Goal: Task Accomplishment & Management: Manage account settings

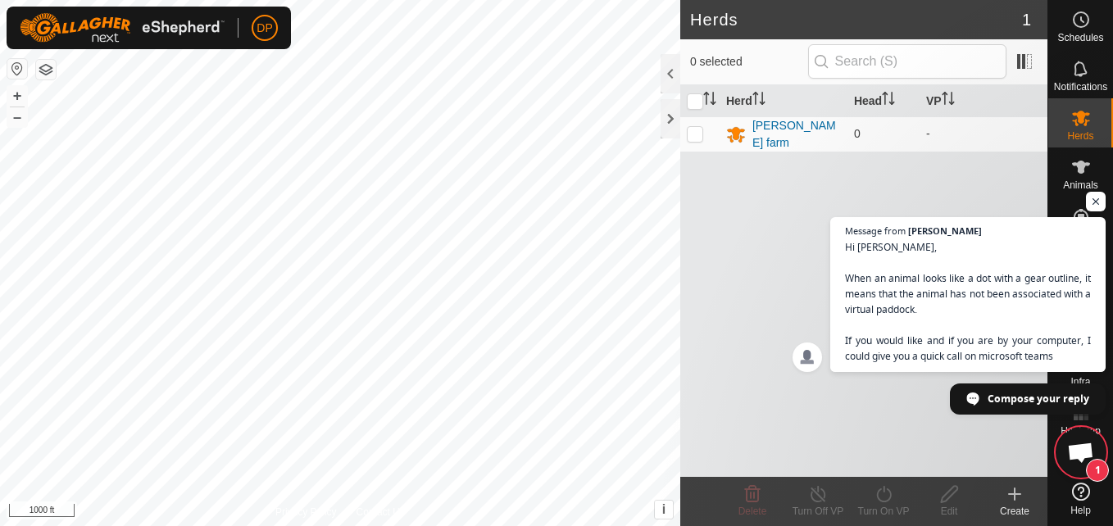
scroll to position [781, 0]
click at [1093, 201] on span "Open chat" at bounding box center [1096, 202] width 20 height 20
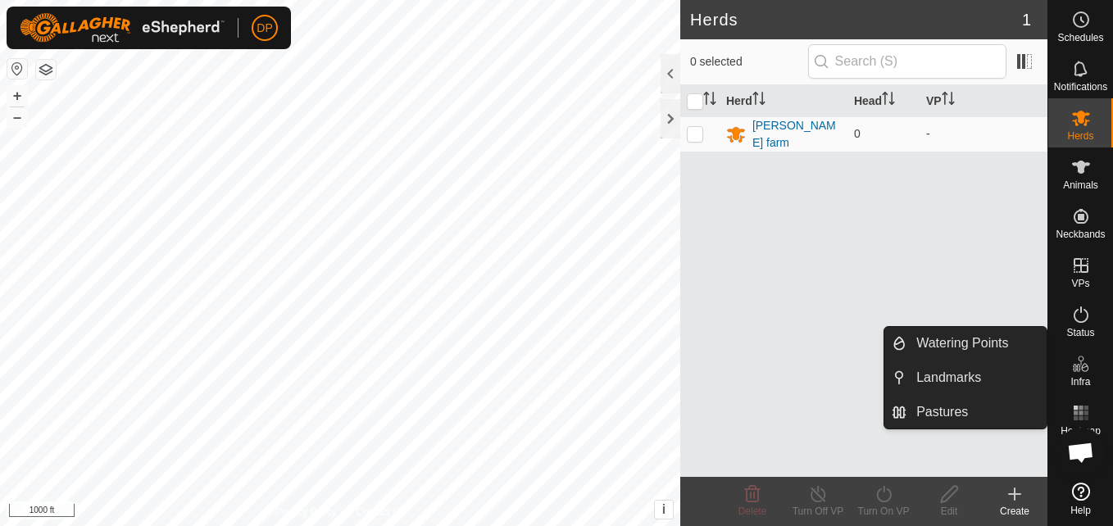
click at [1083, 455] on span "Open chat" at bounding box center [1080, 454] width 27 height 23
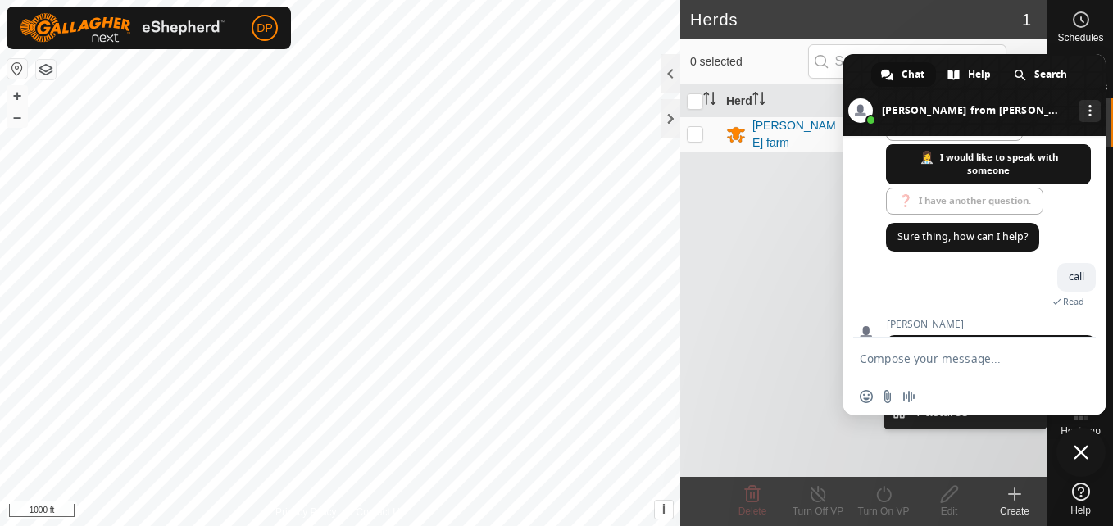
scroll to position [973, 0]
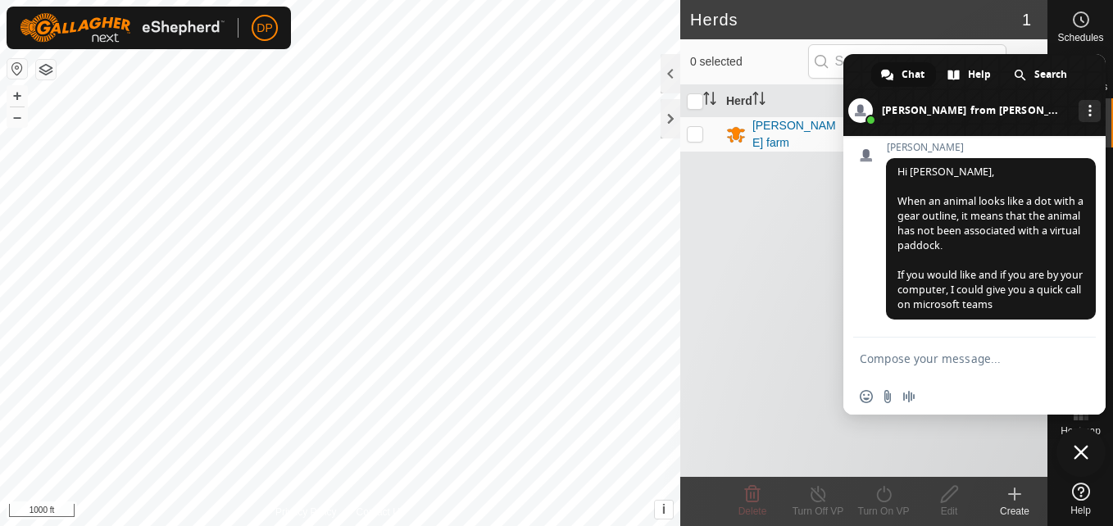
click at [699, 374] on div "Herd Head VP payne farm 0 -" at bounding box center [863, 281] width 367 height 392
click at [1074, 444] on span "Close chat" at bounding box center [1081, 452] width 49 height 49
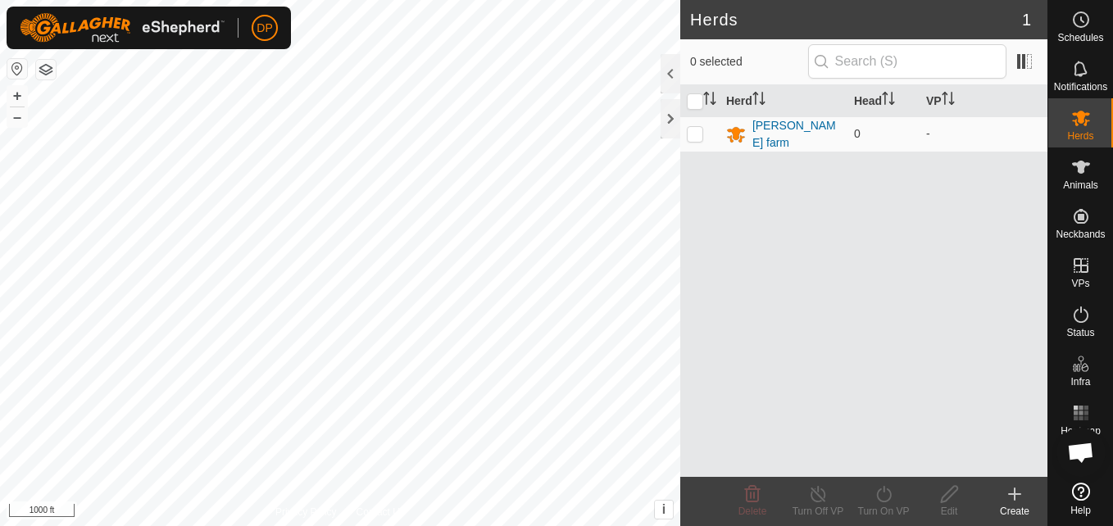
click at [1076, 448] on span "Open chat" at bounding box center [1080, 454] width 27 height 23
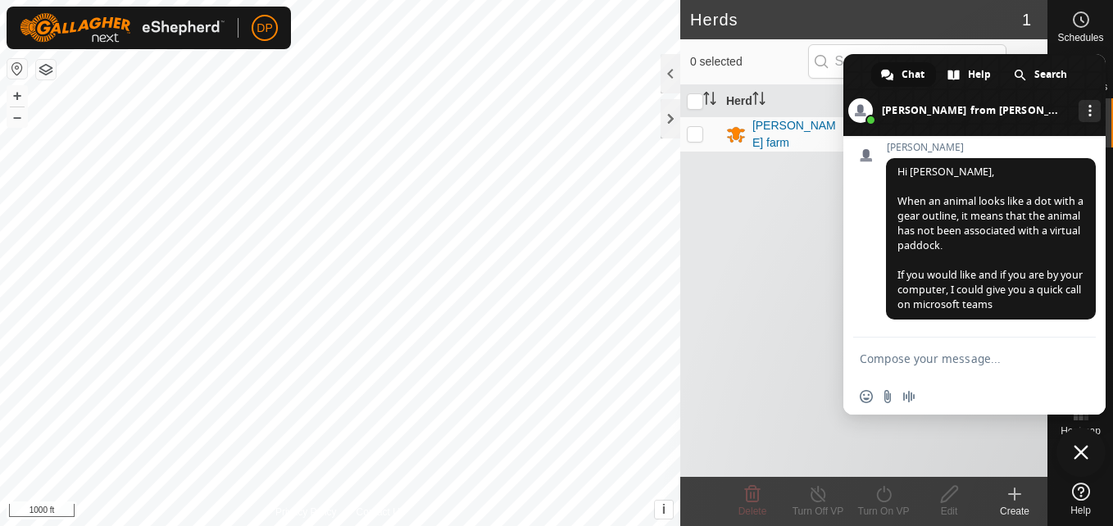
click at [1071, 449] on span "Close chat" at bounding box center [1081, 452] width 49 height 49
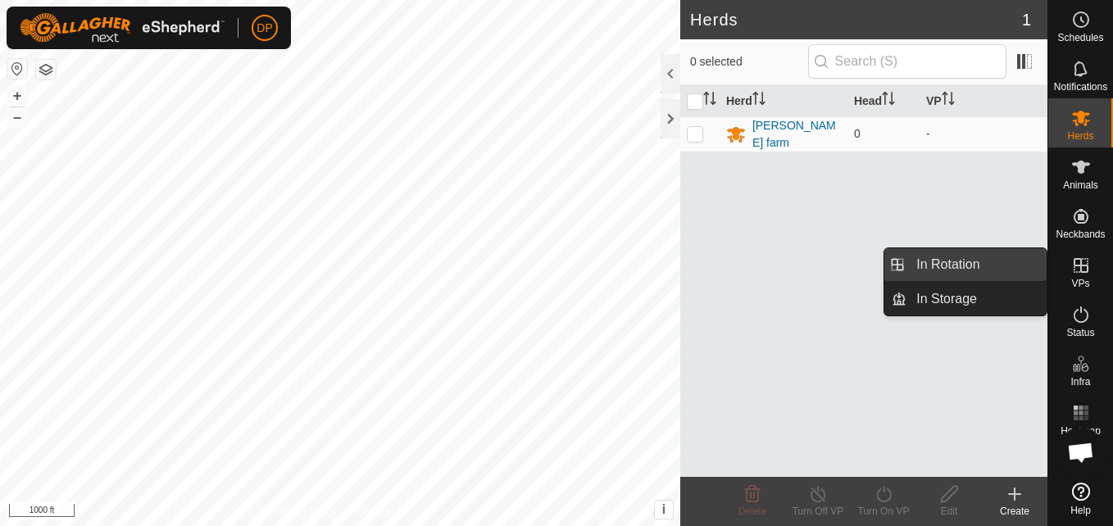
click at [1036, 262] on link "In Rotation" at bounding box center [977, 264] width 140 height 33
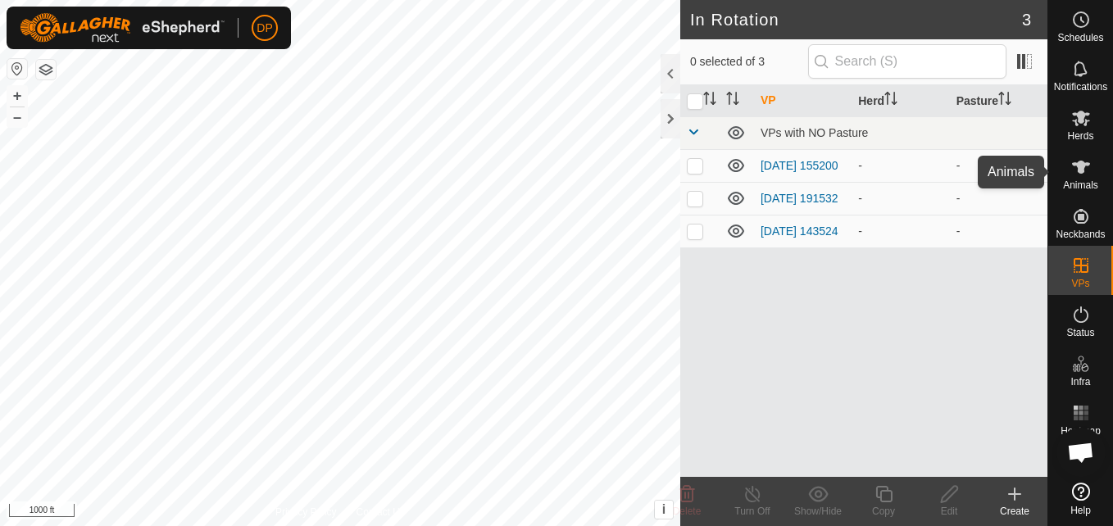
click at [1083, 167] on icon at bounding box center [1081, 167] width 18 height 13
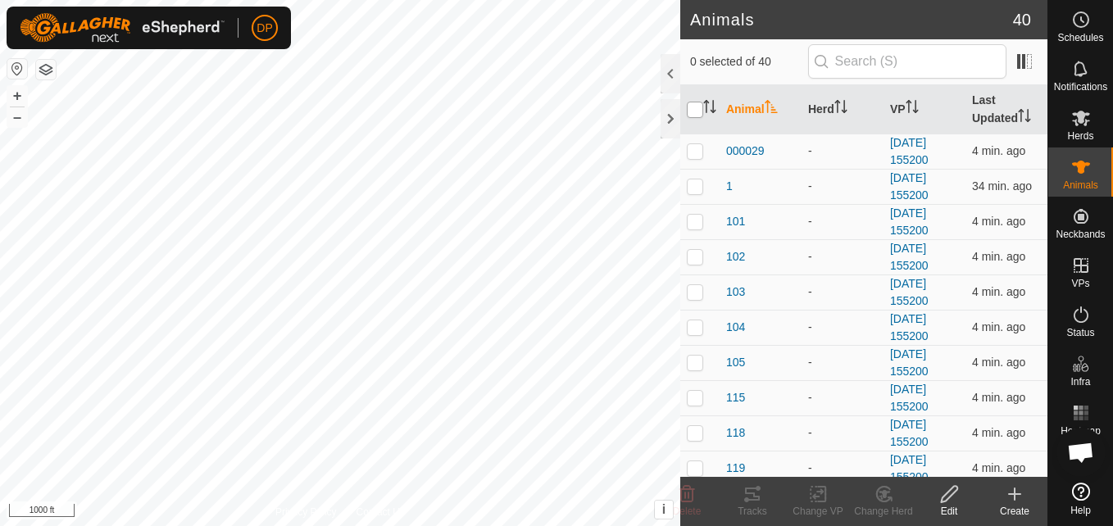
click at [696, 114] on input "checkbox" at bounding box center [695, 110] width 16 height 16
checkbox input "true"
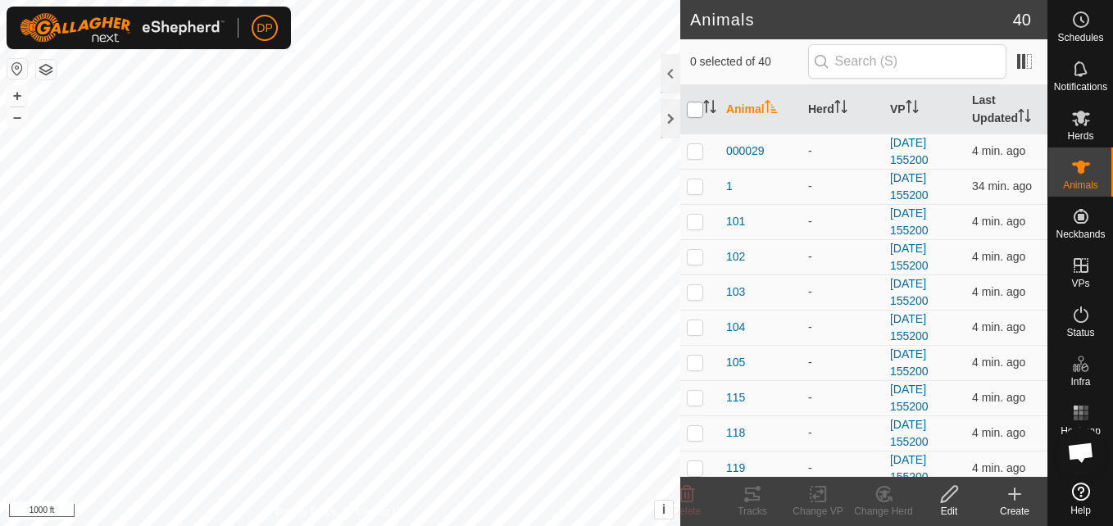
checkbox input "true"
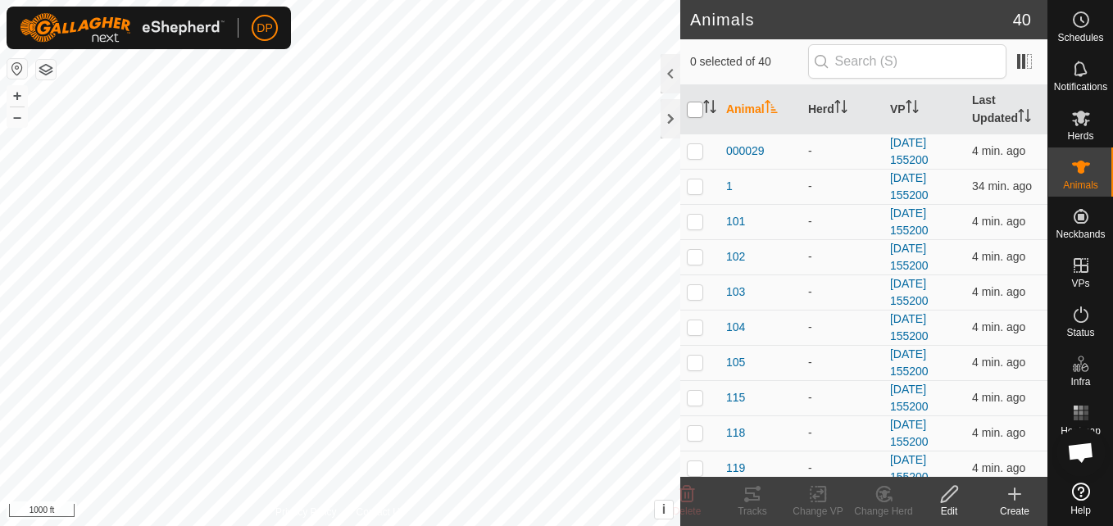
checkbox input "true"
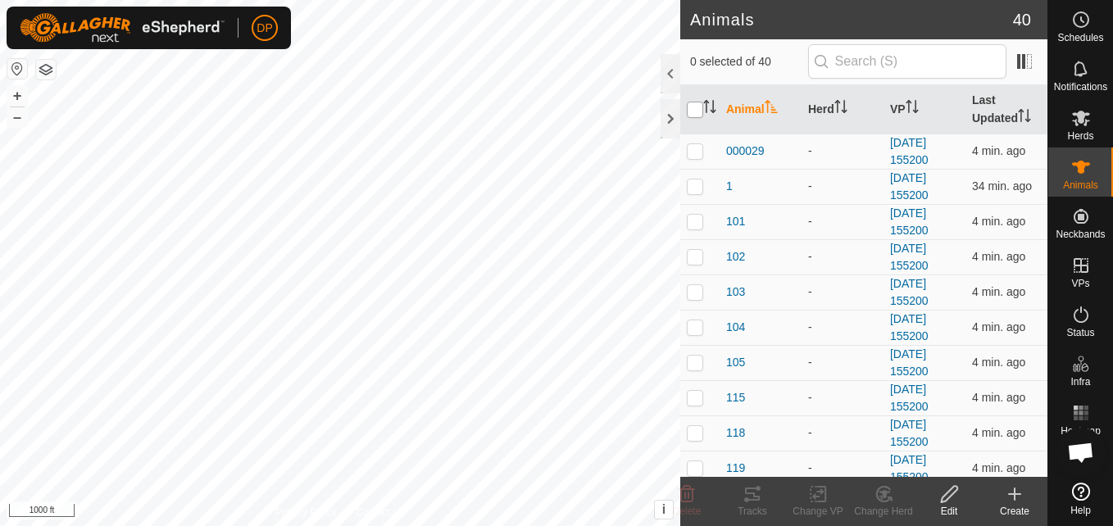
checkbox input "true"
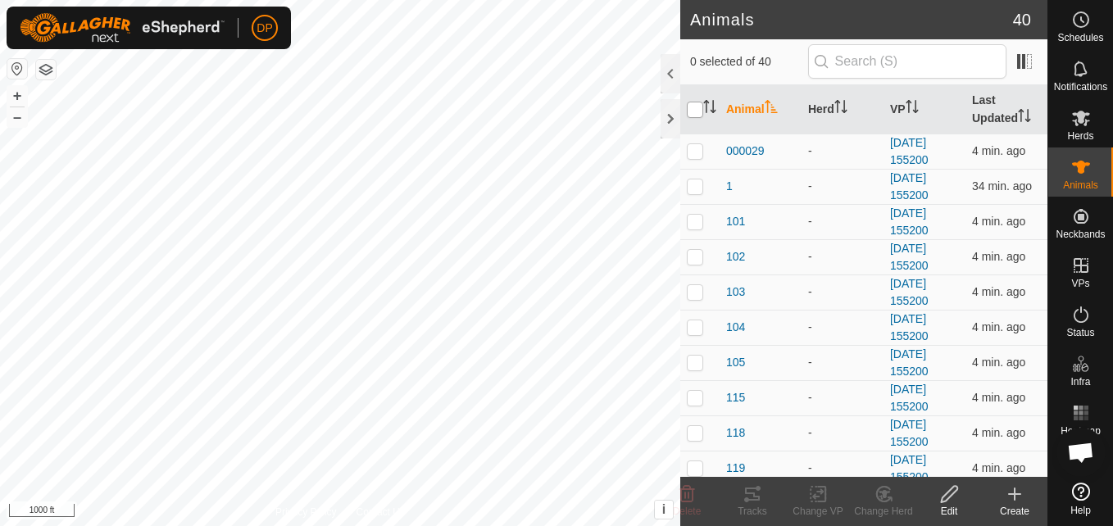
checkbox input "true"
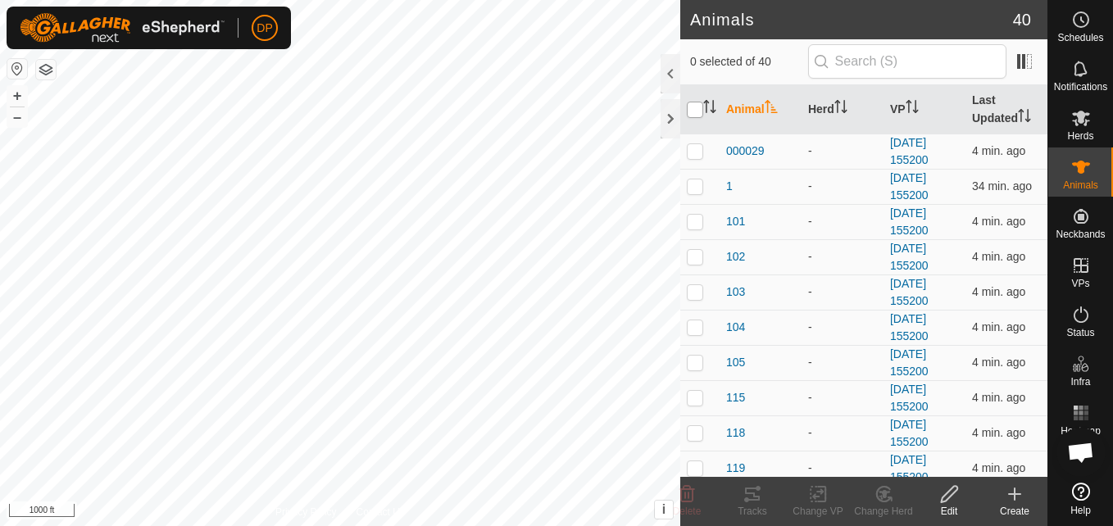
checkbox input "true"
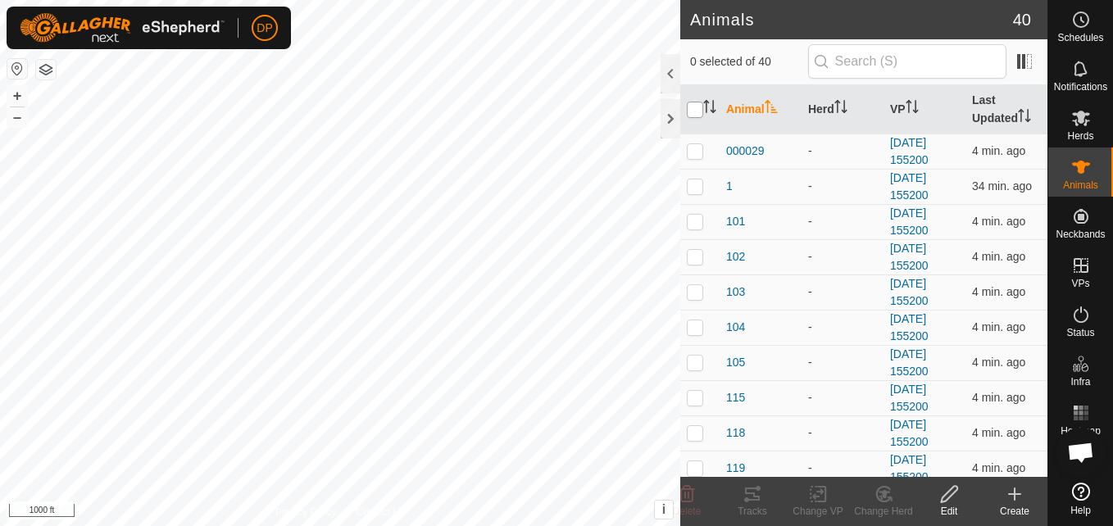
checkbox input "true"
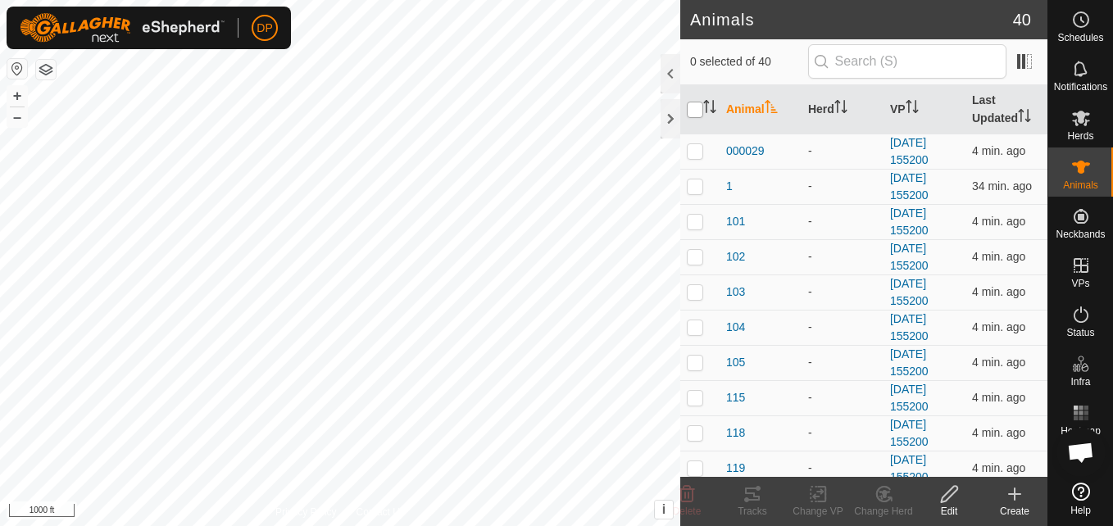
checkbox input "true"
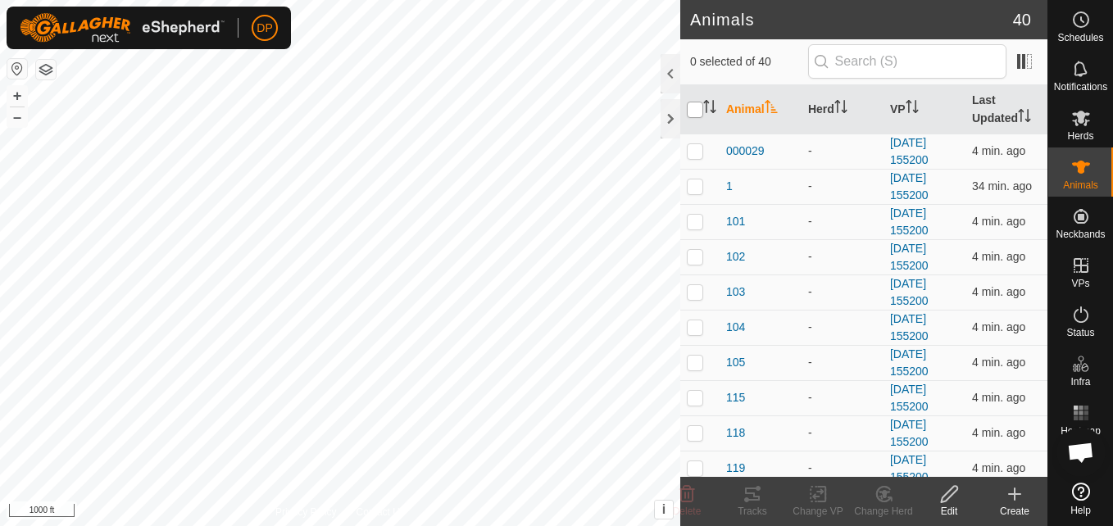
checkbox input "true"
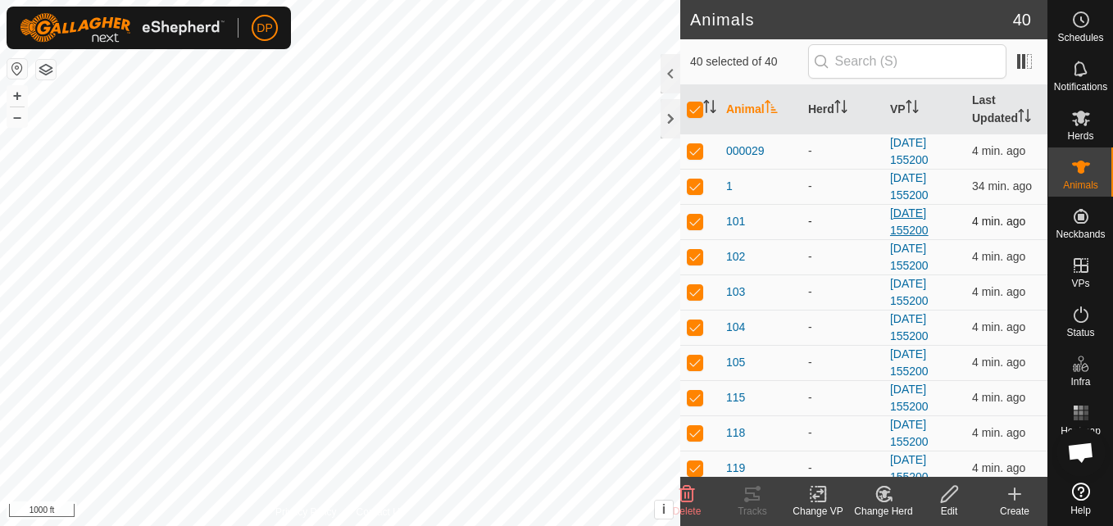
click at [909, 216] on link "[DATE] 155200" at bounding box center [909, 222] width 39 height 30
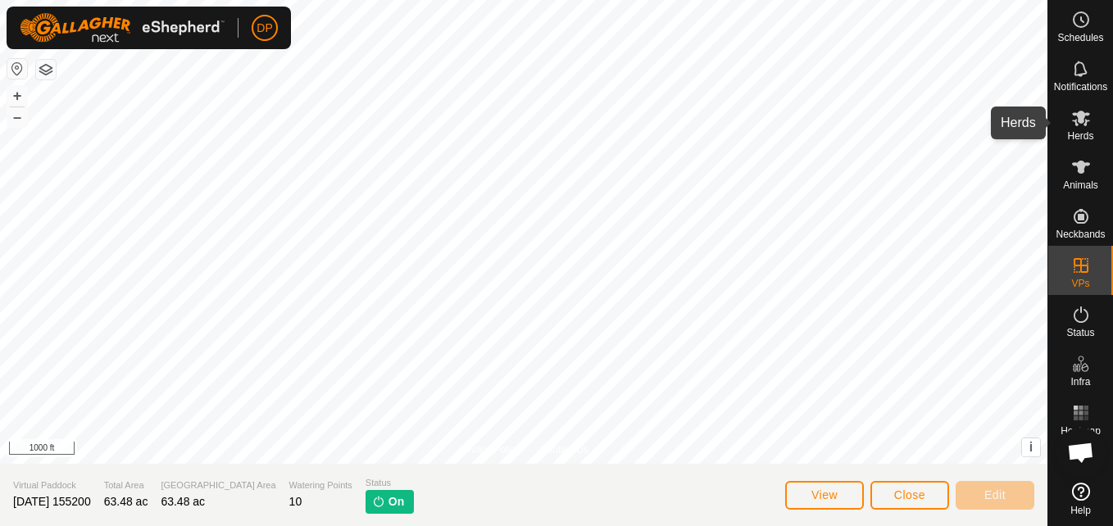
click at [1081, 111] on icon at bounding box center [1081, 119] width 18 height 16
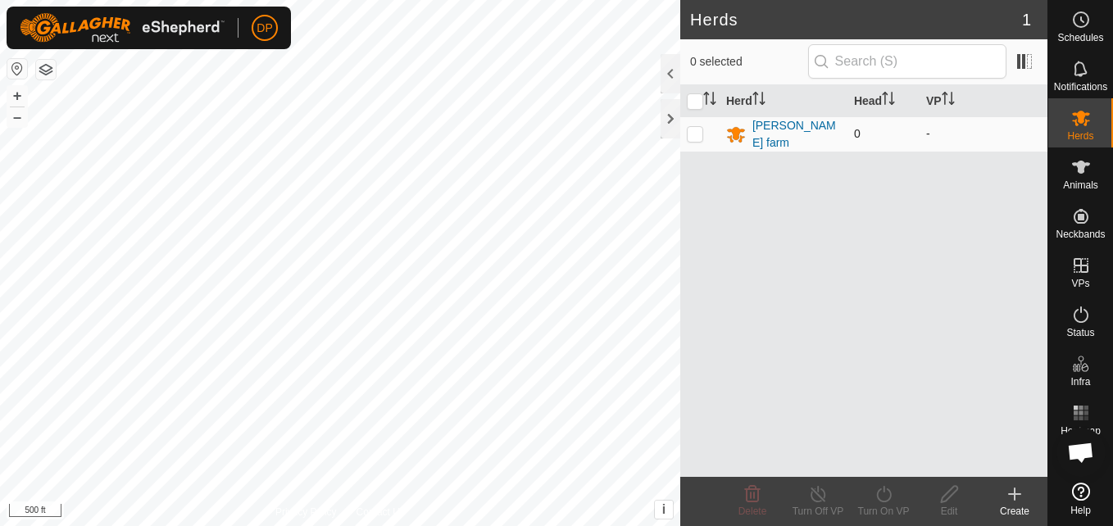
click at [700, 136] on p-checkbox at bounding box center [695, 133] width 16 height 13
checkbox input "true"
click at [700, 136] on p-checkbox at bounding box center [695, 133] width 16 height 13
checkbox input "false"
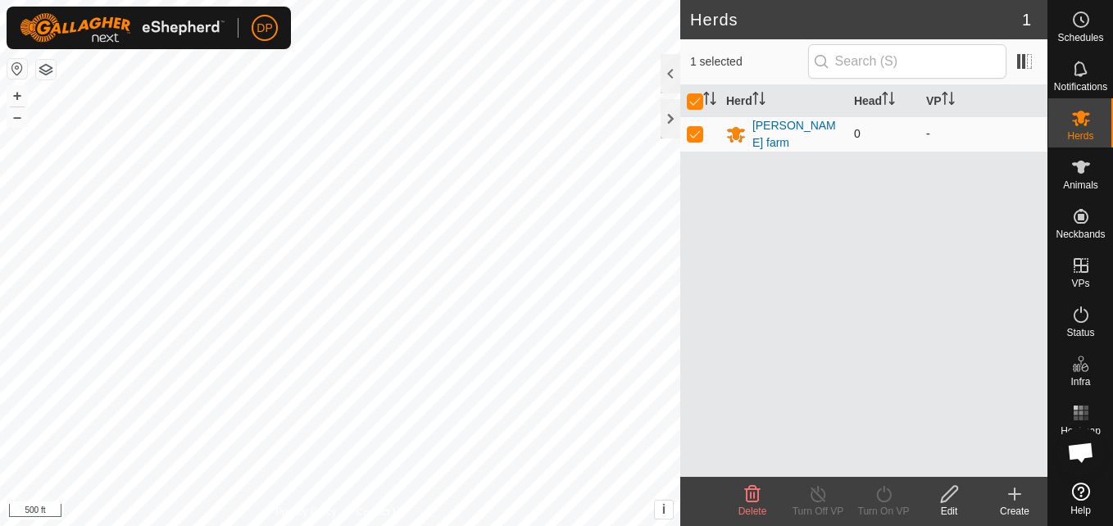
checkbox input "false"
click at [699, 136] on p-checkbox at bounding box center [695, 133] width 16 height 13
checkbox input "true"
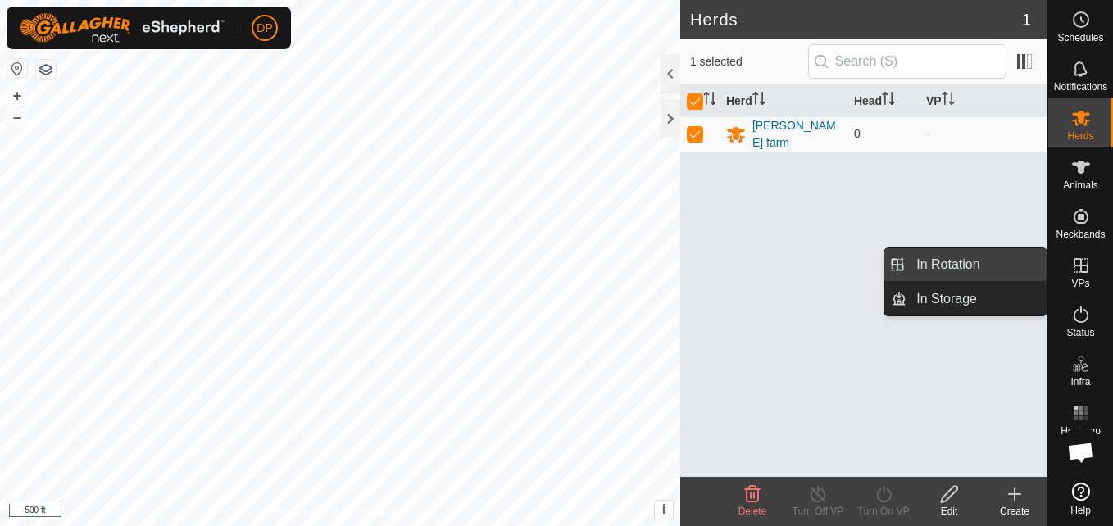
click at [1020, 267] on link "In Rotation" at bounding box center [977, 264] width 140 height 33
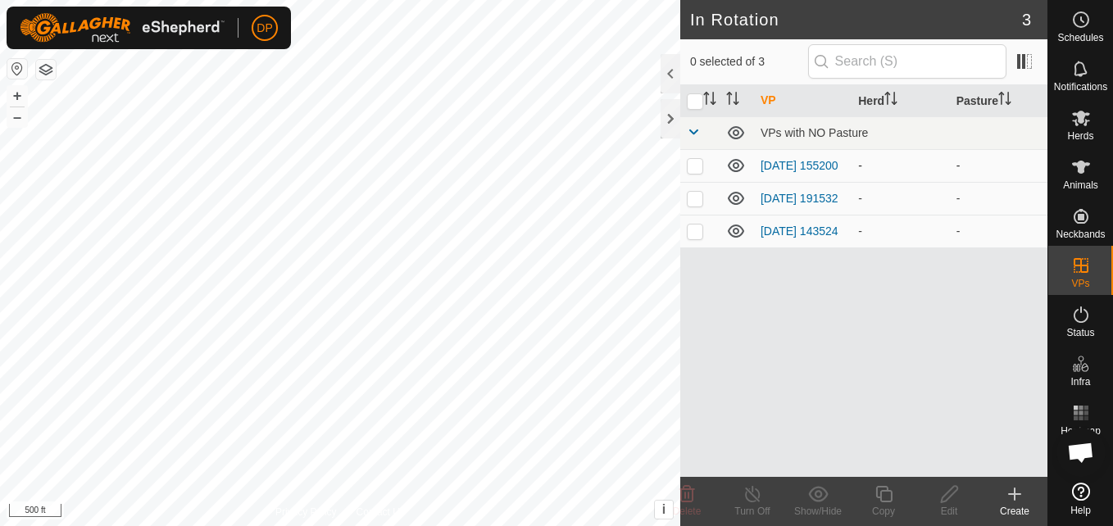
click at [698, 168] on p-checkbox at bounding box center [695, 165] width 16 height 13
checkbox input "false"
click at [698, 198] on p-checkbox at bounding box center [695, 198] width 16 height 13
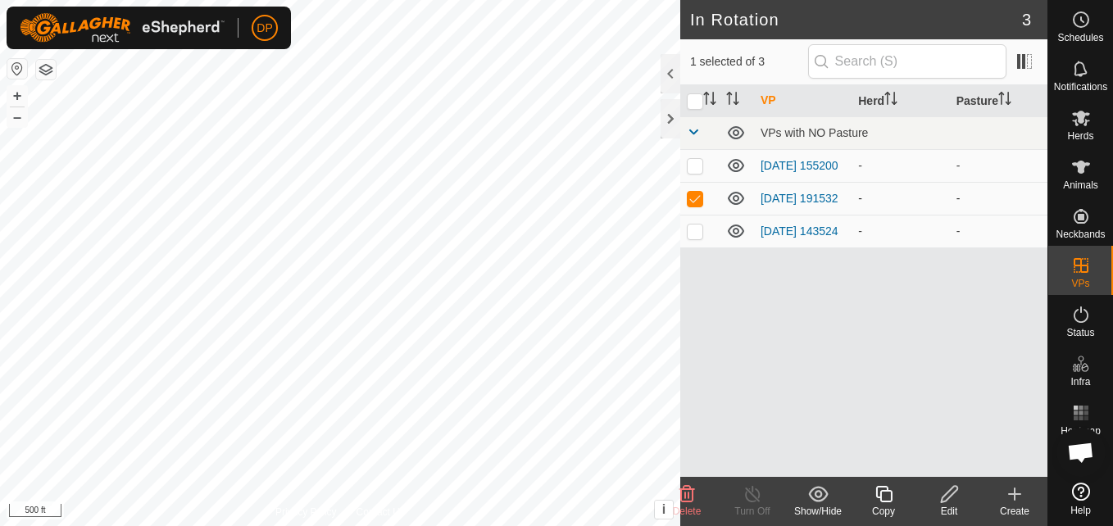
checkbox input "false"
click at [694, 167] on p-checkbox at bounding box center [695, 165] width 16 height 13
checkbox input "false"
click at [1078, 161] on icon at bounding box center [1081, 167] width 20 height 20
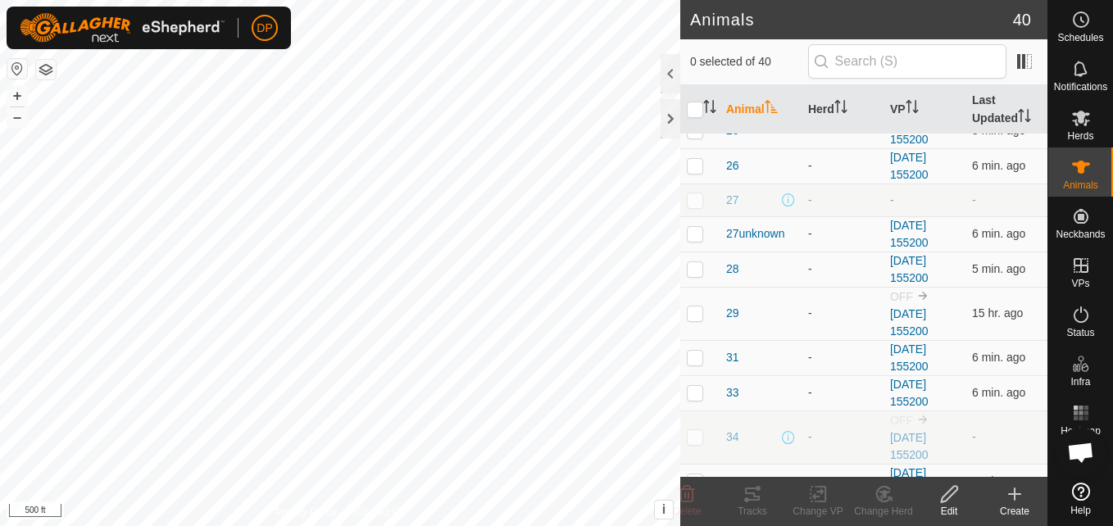
scroll to position [656, 0]
click at [696, 313] on p-checkbox at bounding box center [695, 312] width 16 height 13
click at [696, 310] on p-checkbox at bounding box center [695, 312] width 16 height 13
checkbox input "false"
click at [694, 111] on input "checkbox" at bounding box center [695, 110] width 16 height 16
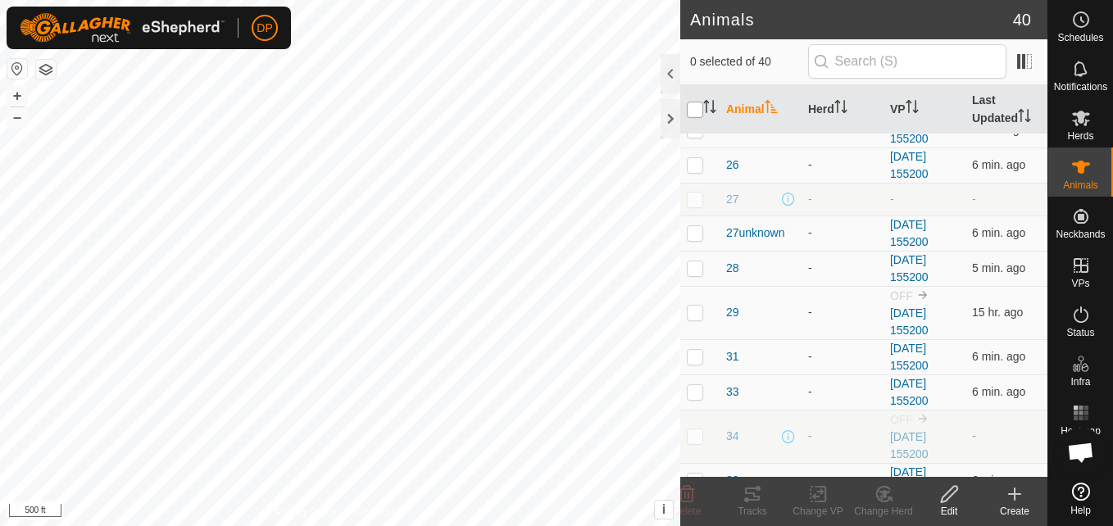
checkbox input "true"
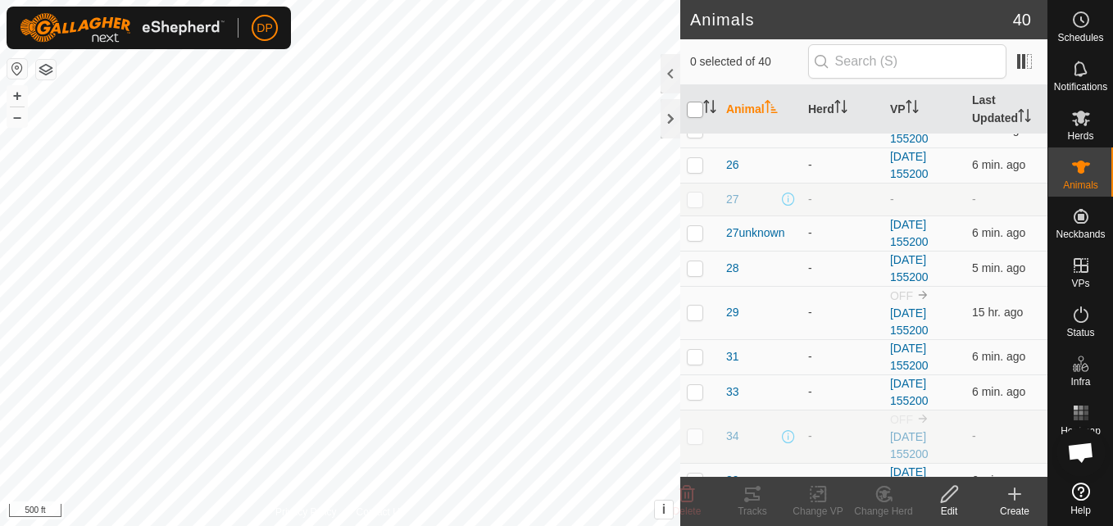
checkbox input "true"
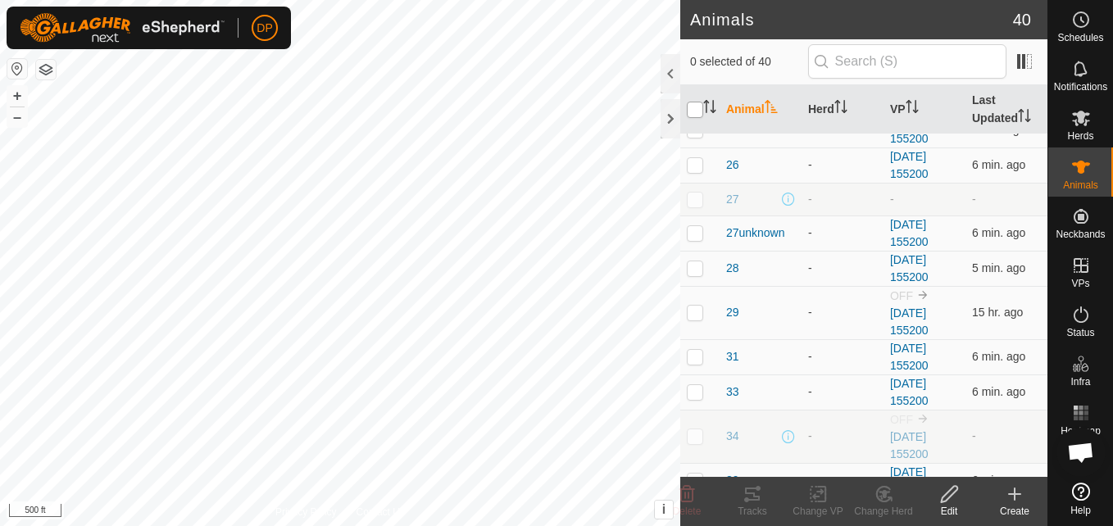
checkbox input "true"
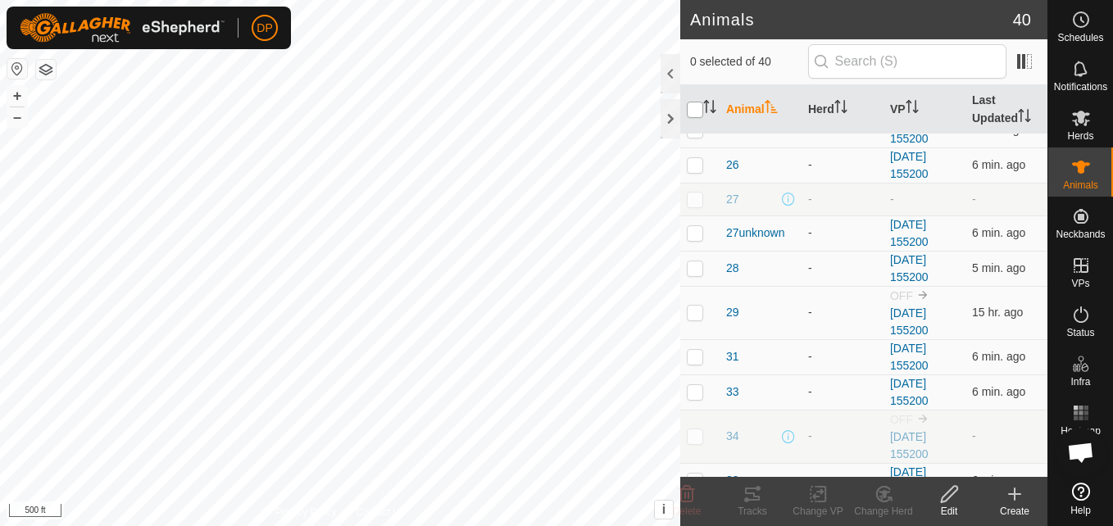
checkbox input "true"
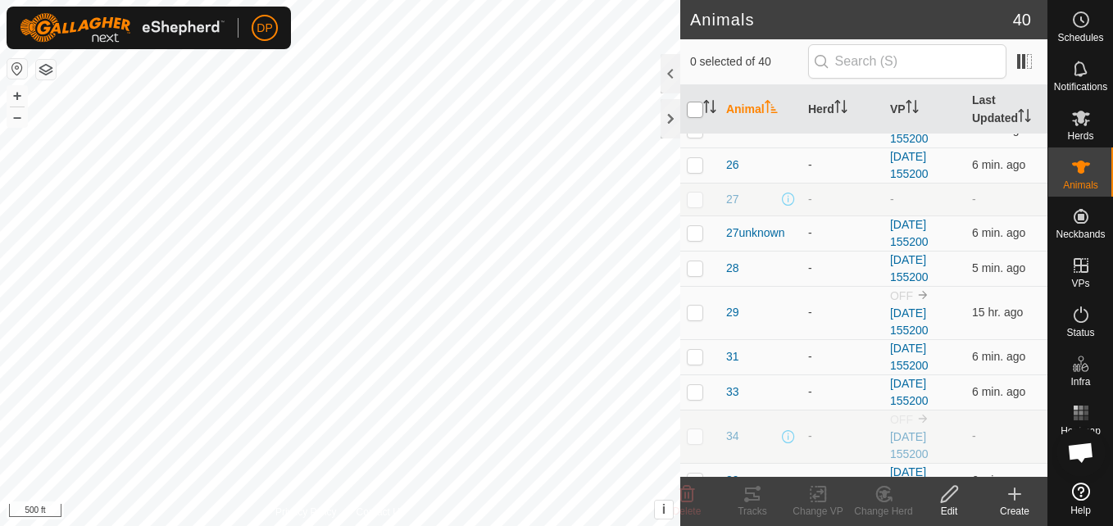
checkbox input "true"
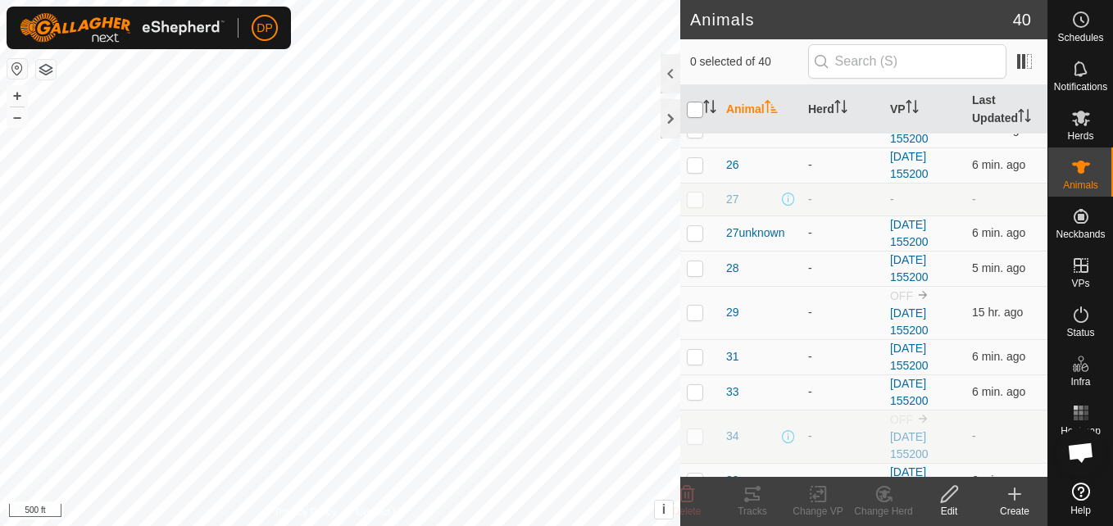
checkbox input "true"
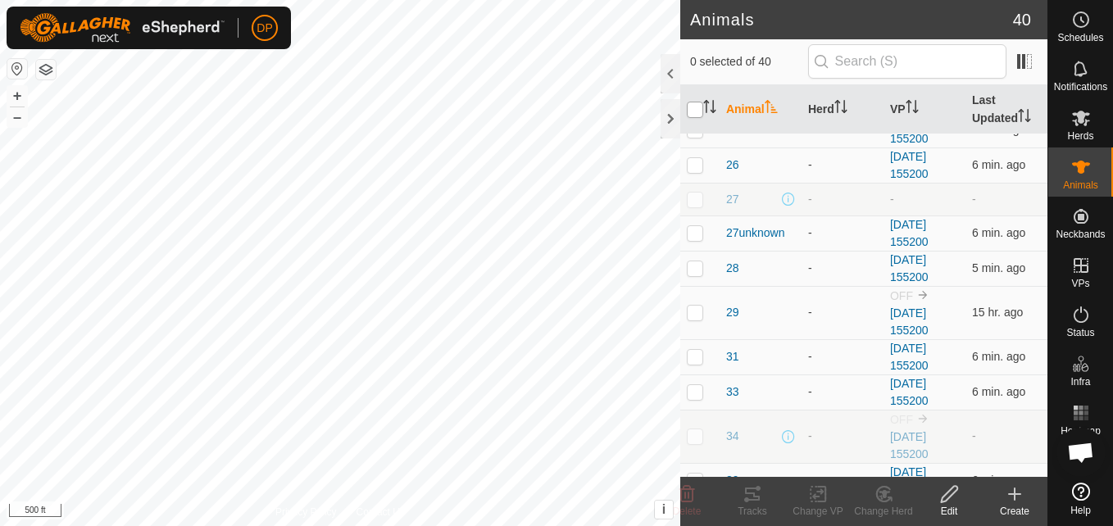
checkbox input "true"
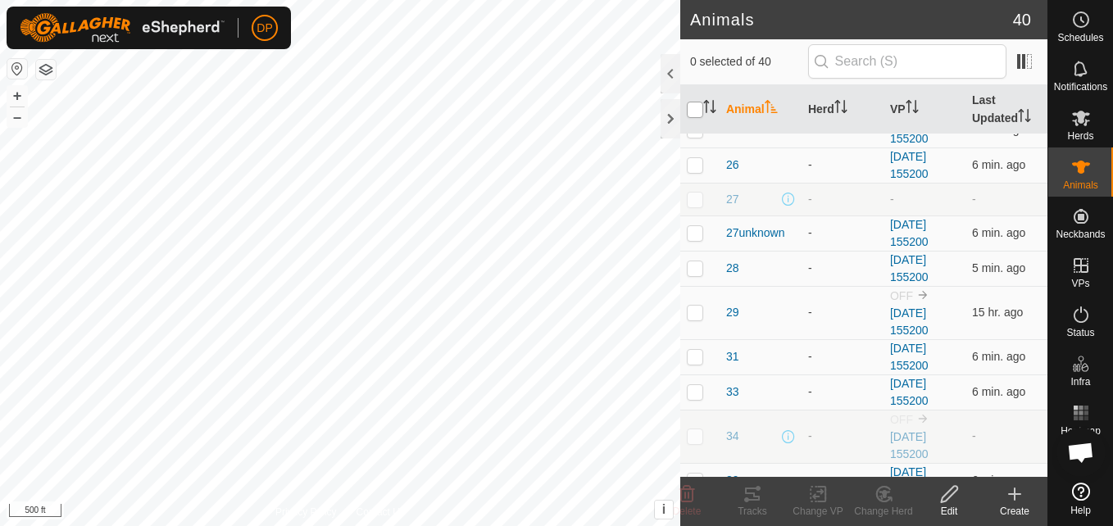
checkbox input "true"
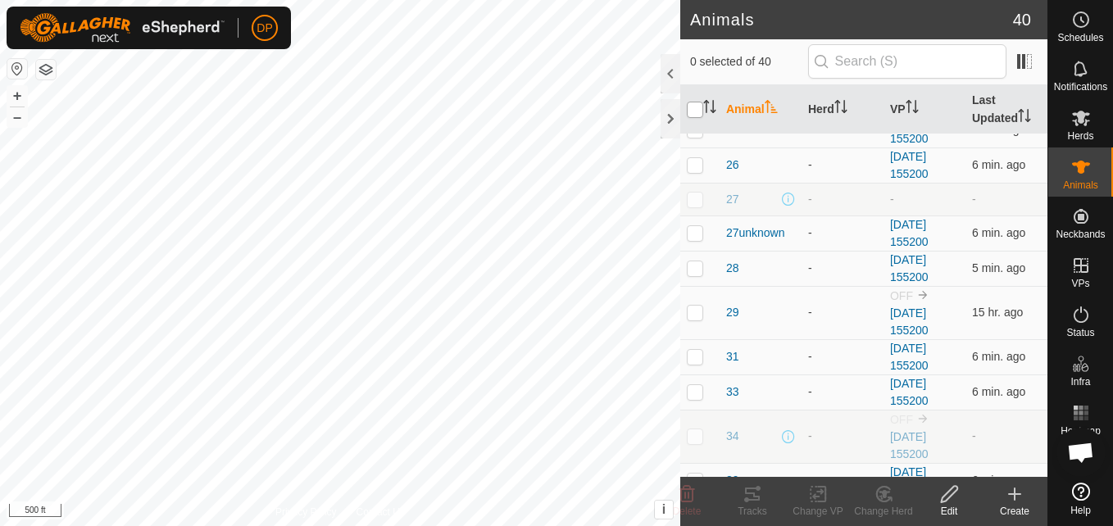
checkbox input "true"
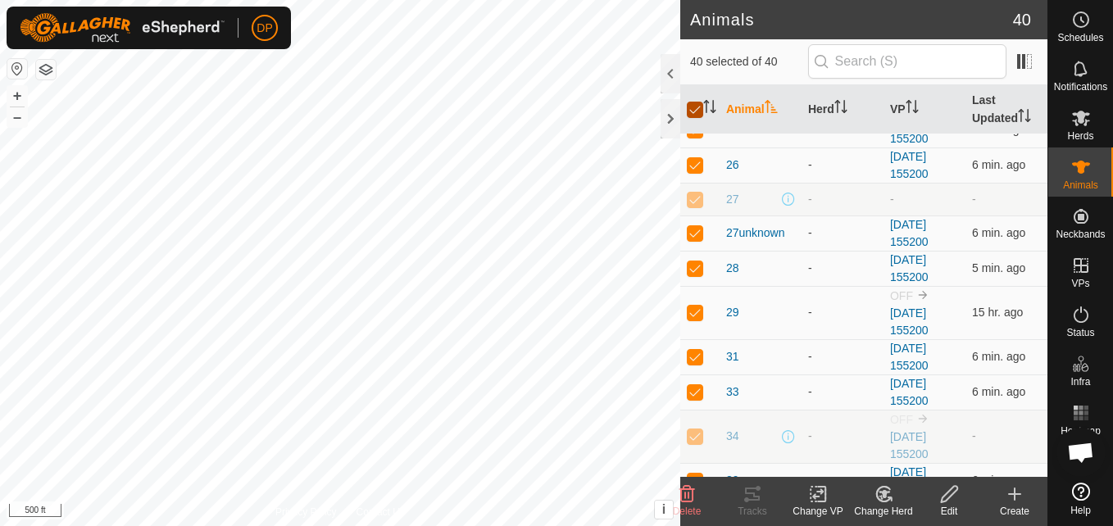
click at [692, 112] on input "checkbox" at bounding box center [695, 110] width 16 height 16
checkbox input "false"
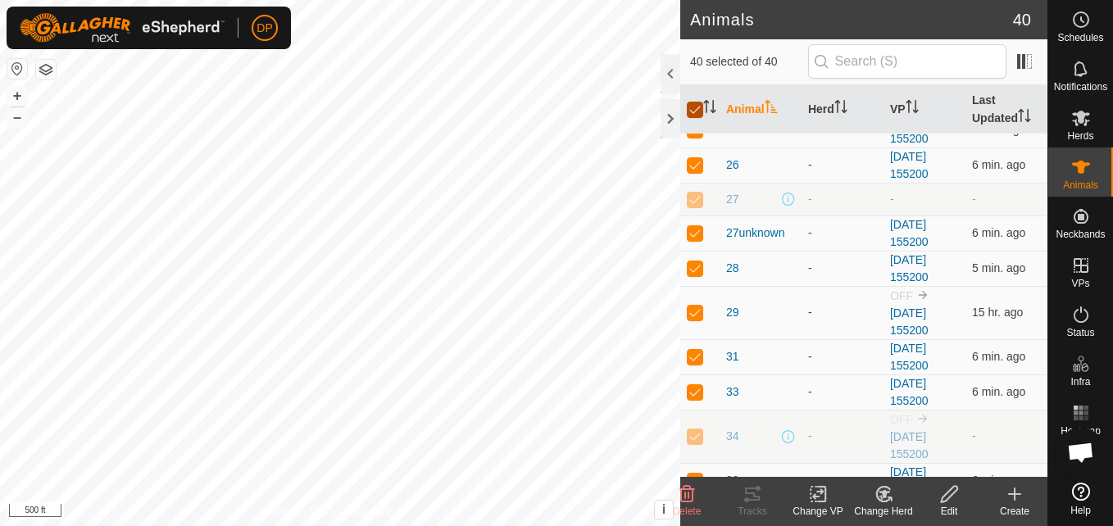
checkbox input "false"
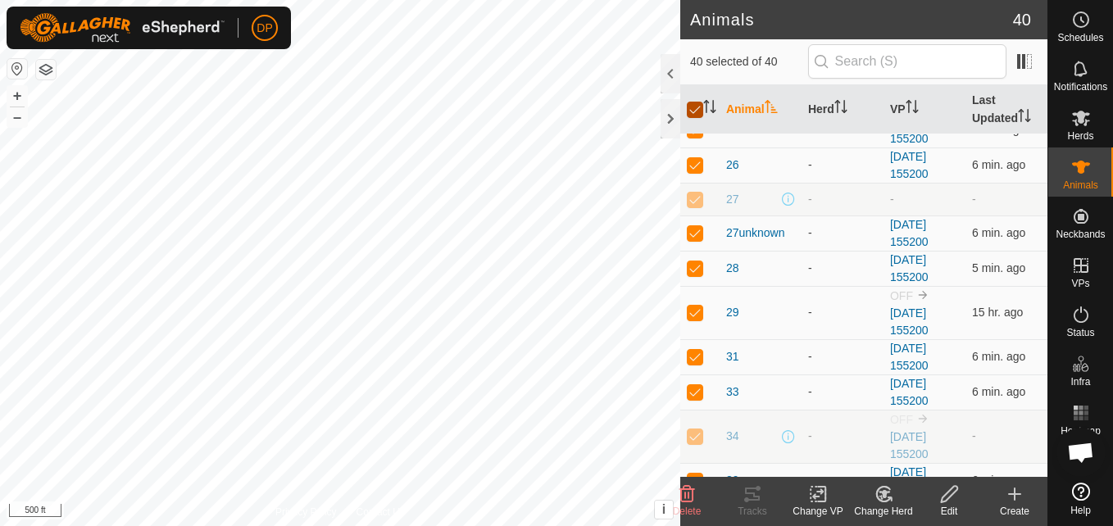
checkbox input "false"
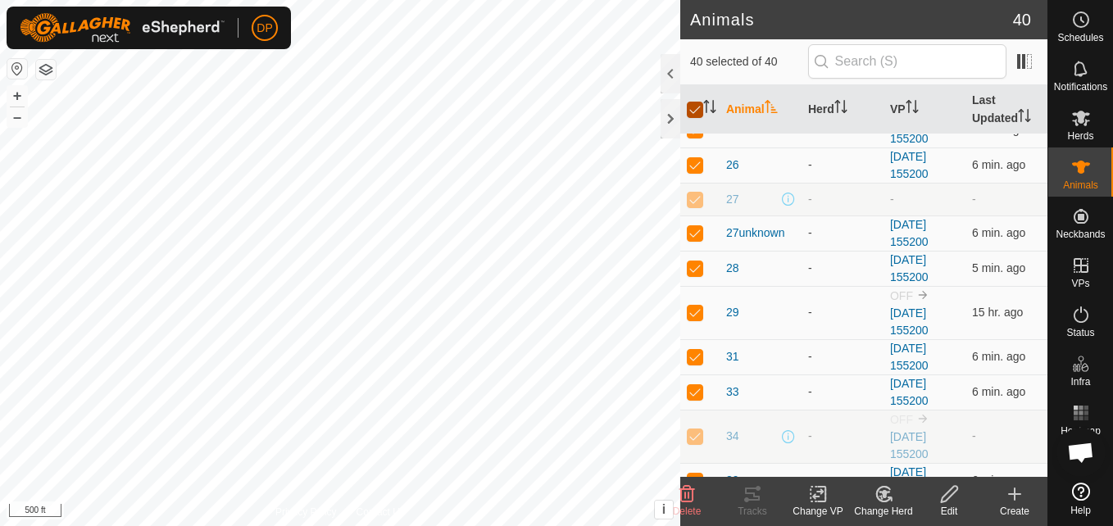
checkbox input "false"
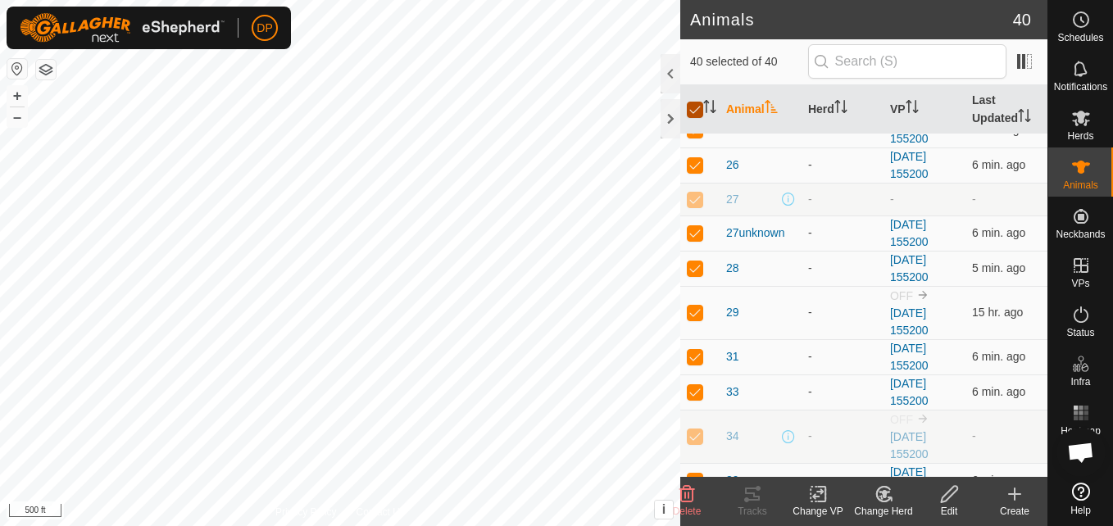
checkbox input "false"
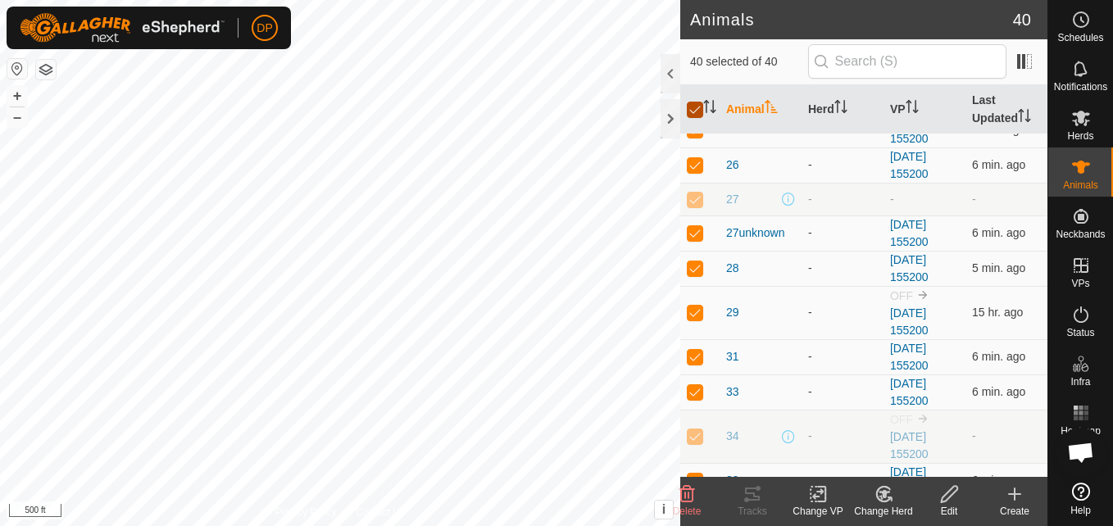
checkbox input "false"
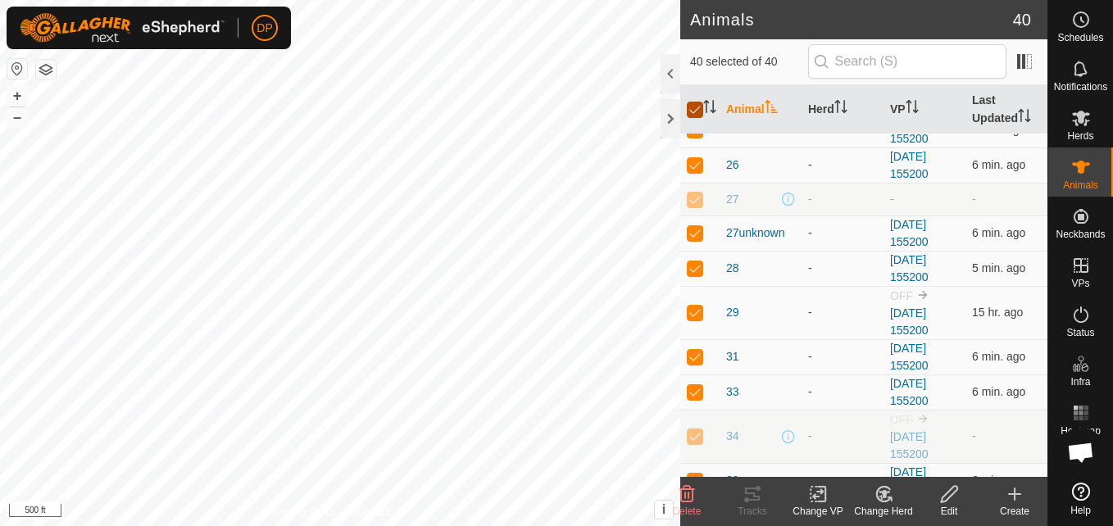
checkbox input "false"
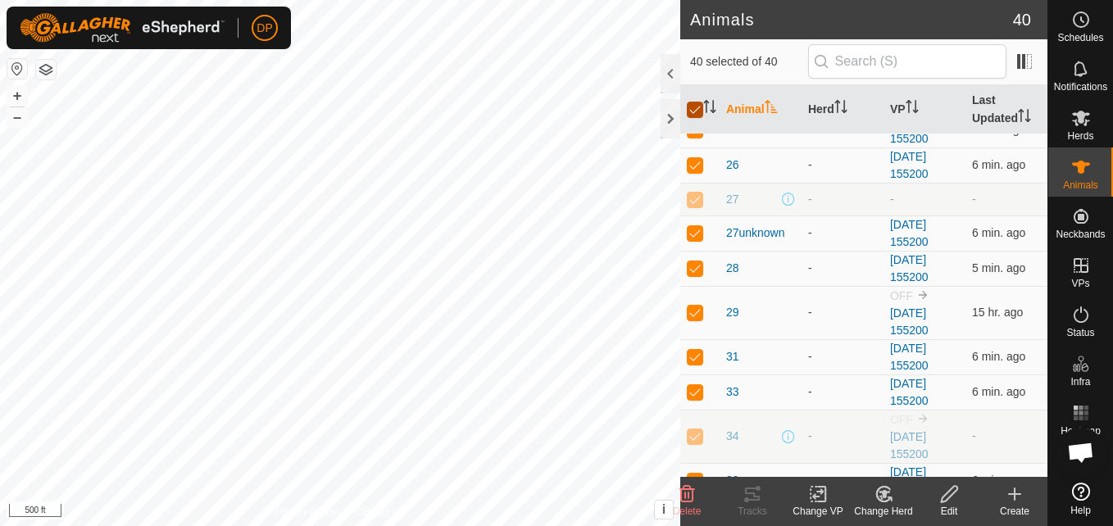
checkbox input "false"
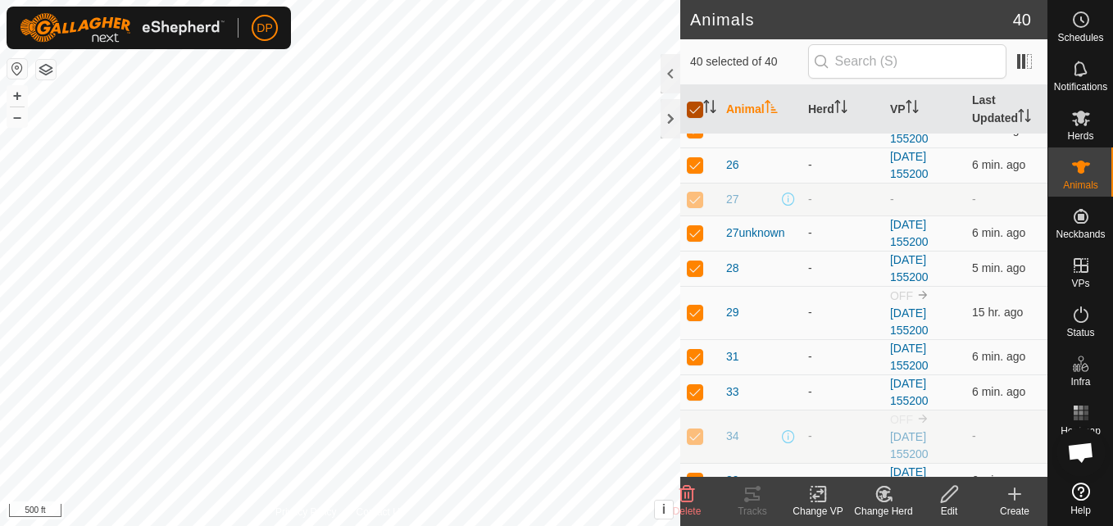
checkbox input "false"
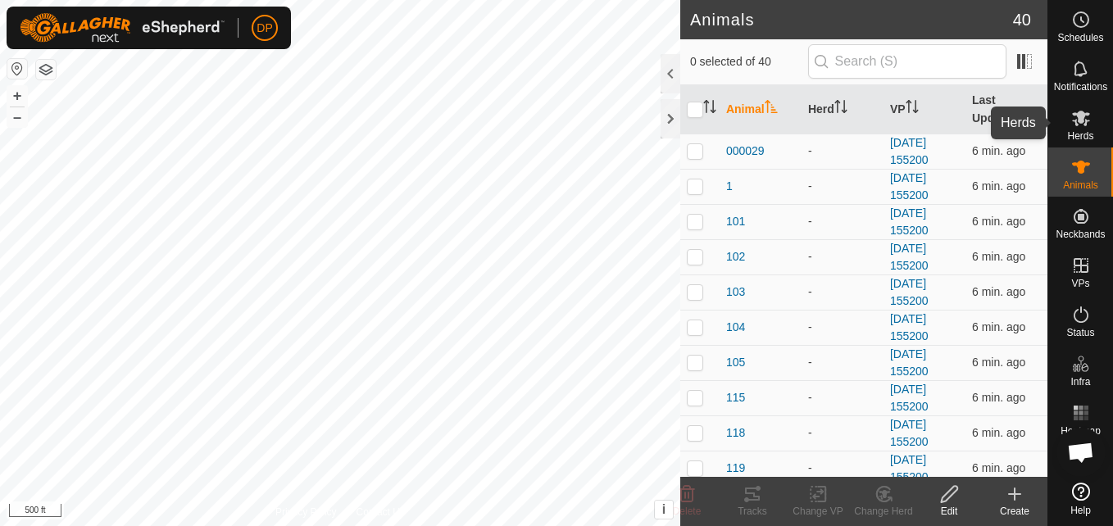
click at [1084, 115] on icon at bounding box center [1081, 119] width 18 height 16
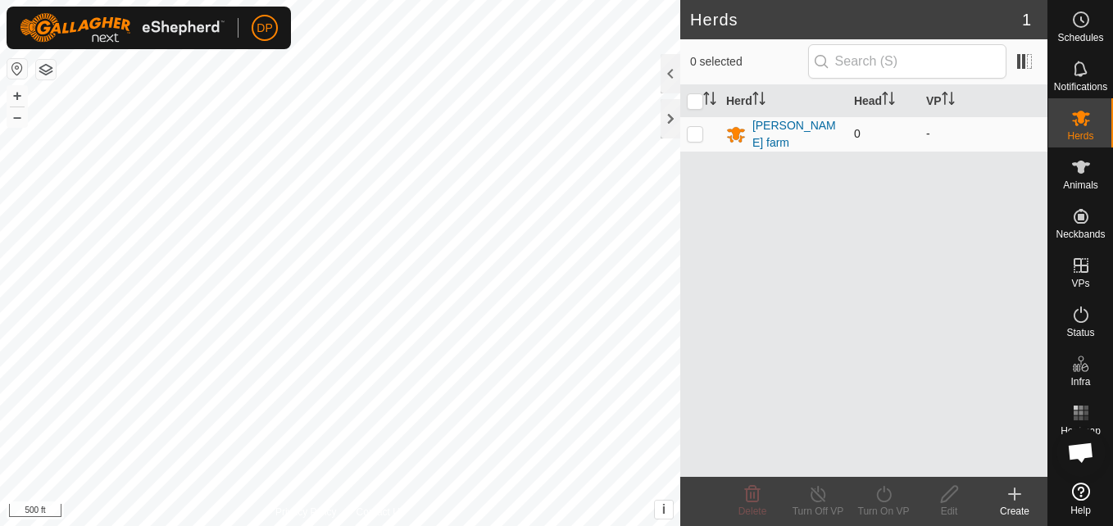
click at [700, 130] on p-checkbox at bounding box center [695, 133] width 16 height 13
checkbox input "true"
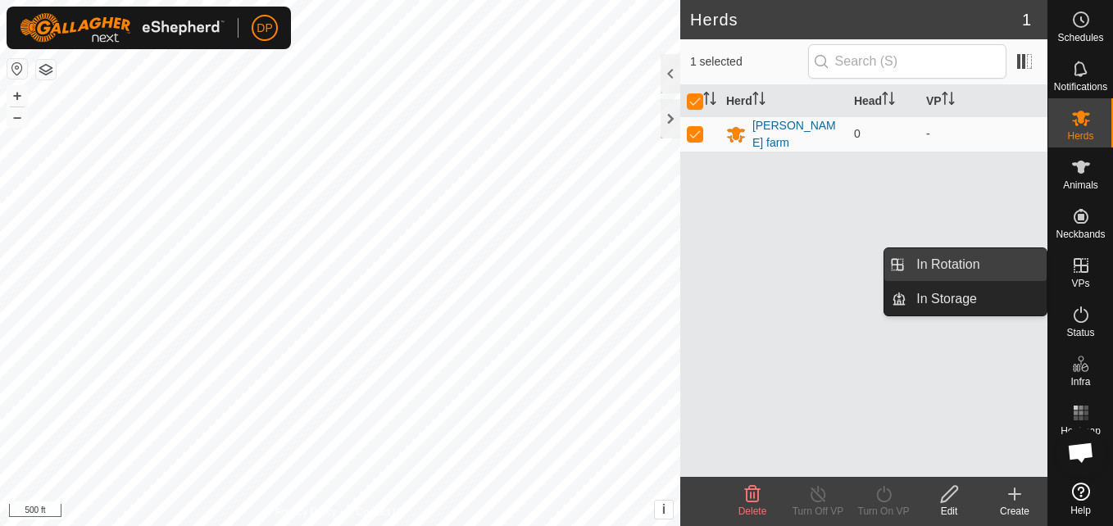
click at [1026, 265] on link "In Rotation" at bounding box center [977, 264] width 140 height 33
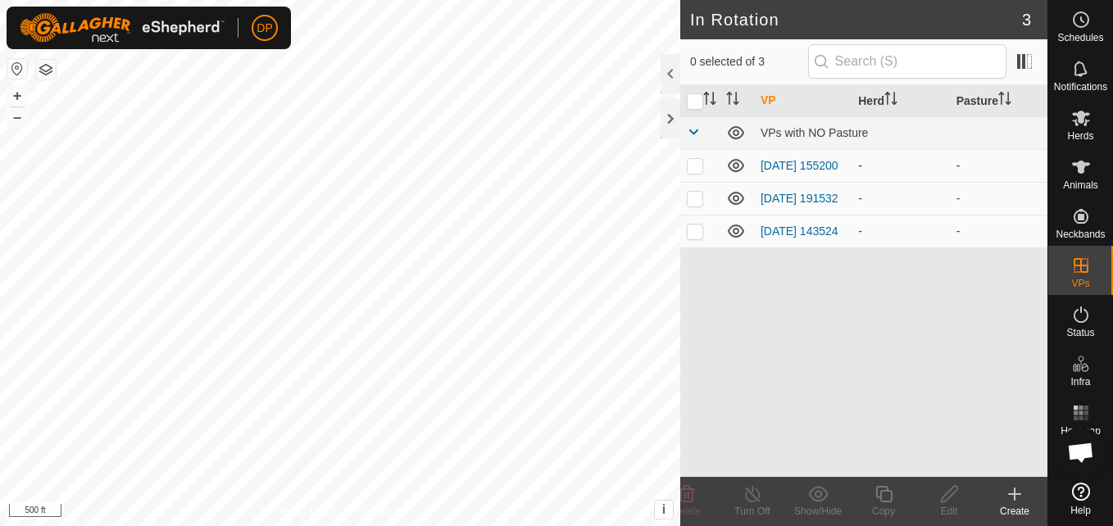
click at [695, 167] on p-checkbox at bounding box center [695, 165] width 16 height 13
checkbox input "false"
click at [1089, 174] on icon at bounding box center [1081, 167] width 20 height 20
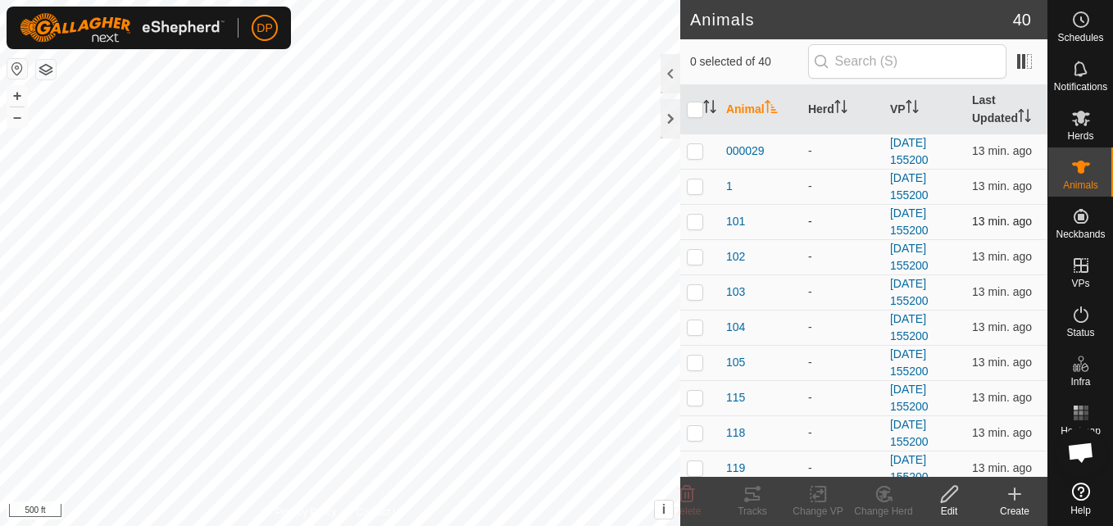
click at [698, 225] on p-checkbox at bounding box center [695, 221] width 16 height 13
checkbox input "true"
click at [673, 110] on div at bounding box center [671, 118] width 20 height 39
click at [665, 111] on div at bounding box center [671, 118] width 20 height 39
